Goal: Communication & Community: Answer question/provide support

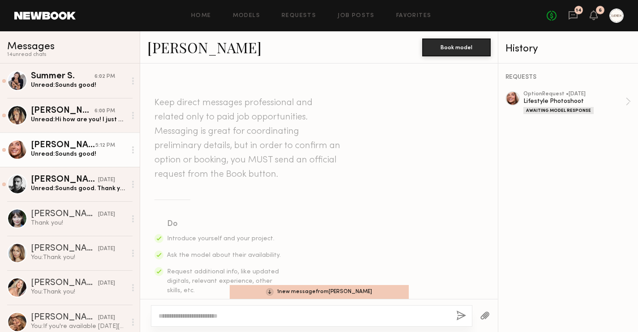
scroll to position [1761, 0]
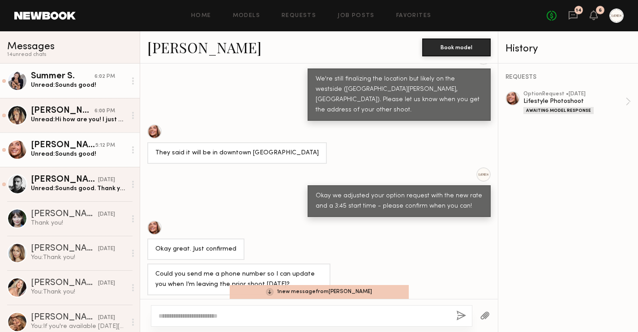
click at [56, 82] on div "Unread: Sounds good!" at bounding box center [78, 85] width 95 height 9
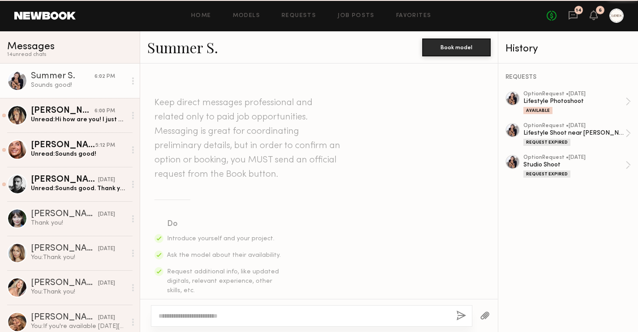
scroll to position [1636, 0]
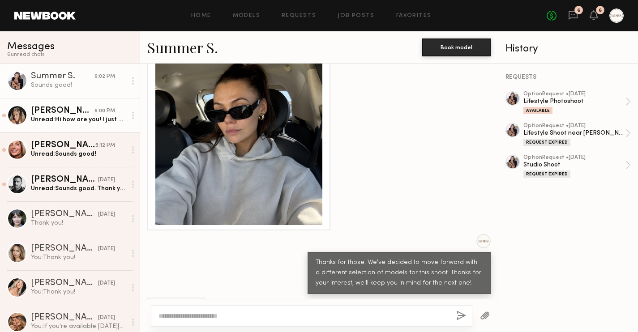
click at [55, 118] on div "Unread: Hi how are you! I just wanted to clarify, would you like me to show up …" at bounding box center [78, 119] width 95 height 9
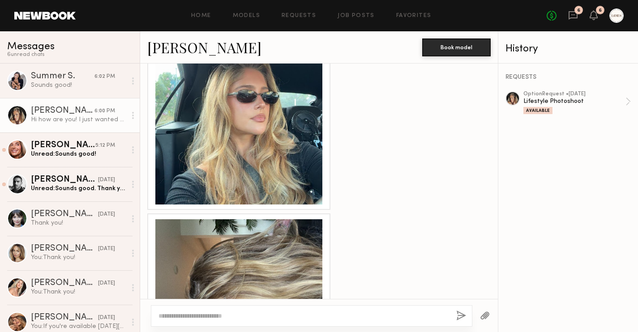
scroll to position [643, 0]
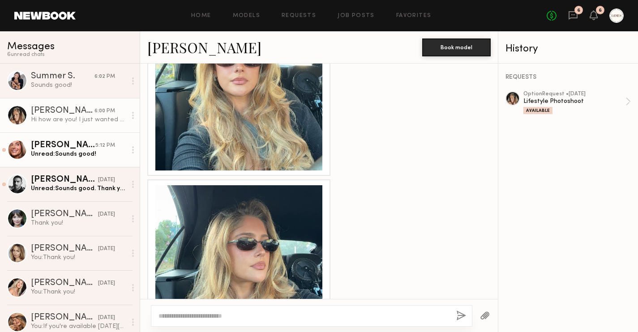
click at [64, 147] on div "[PERSON_NAME]" at bounding box center [63, 145] width 64 height 9
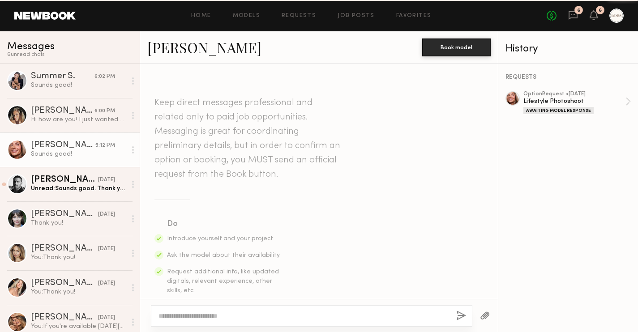
scroll to position [1736, 0]
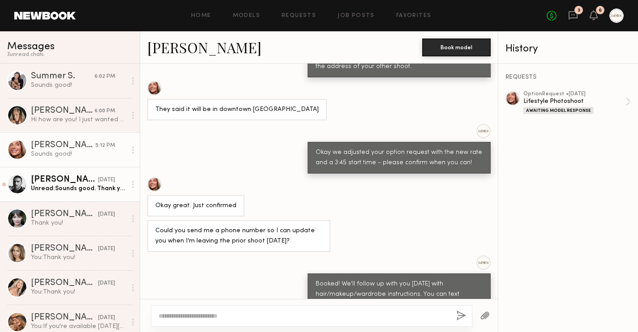
click at [48, 187] on div "Unread: Sounds good. Thank you!" at bounding box center [78, 188] width 95 height 9
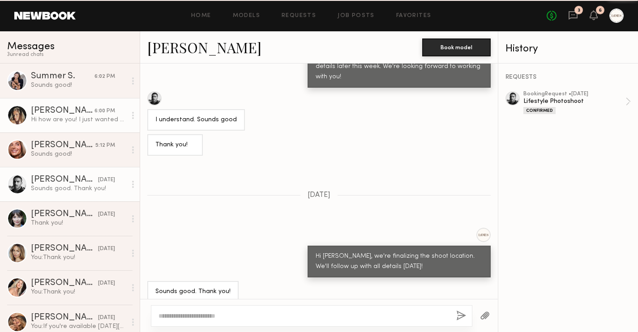
scroll to position [484, 0]
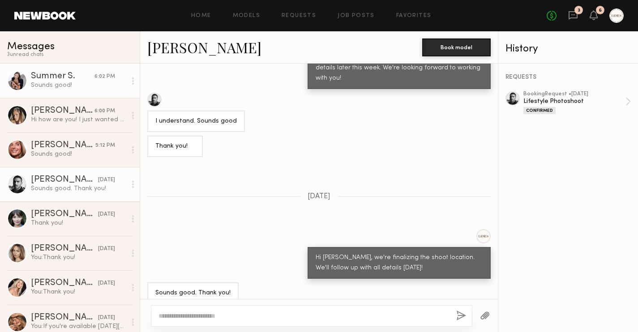
click at [66, 85] on div "Sounds good!" at bounding box center [78, 85] width 95 height 9
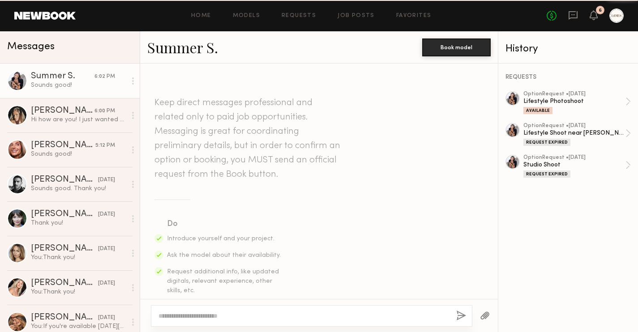
scroll to position [1636, 0]
